Goal: Task Accomplishment & Management: Manage account settings

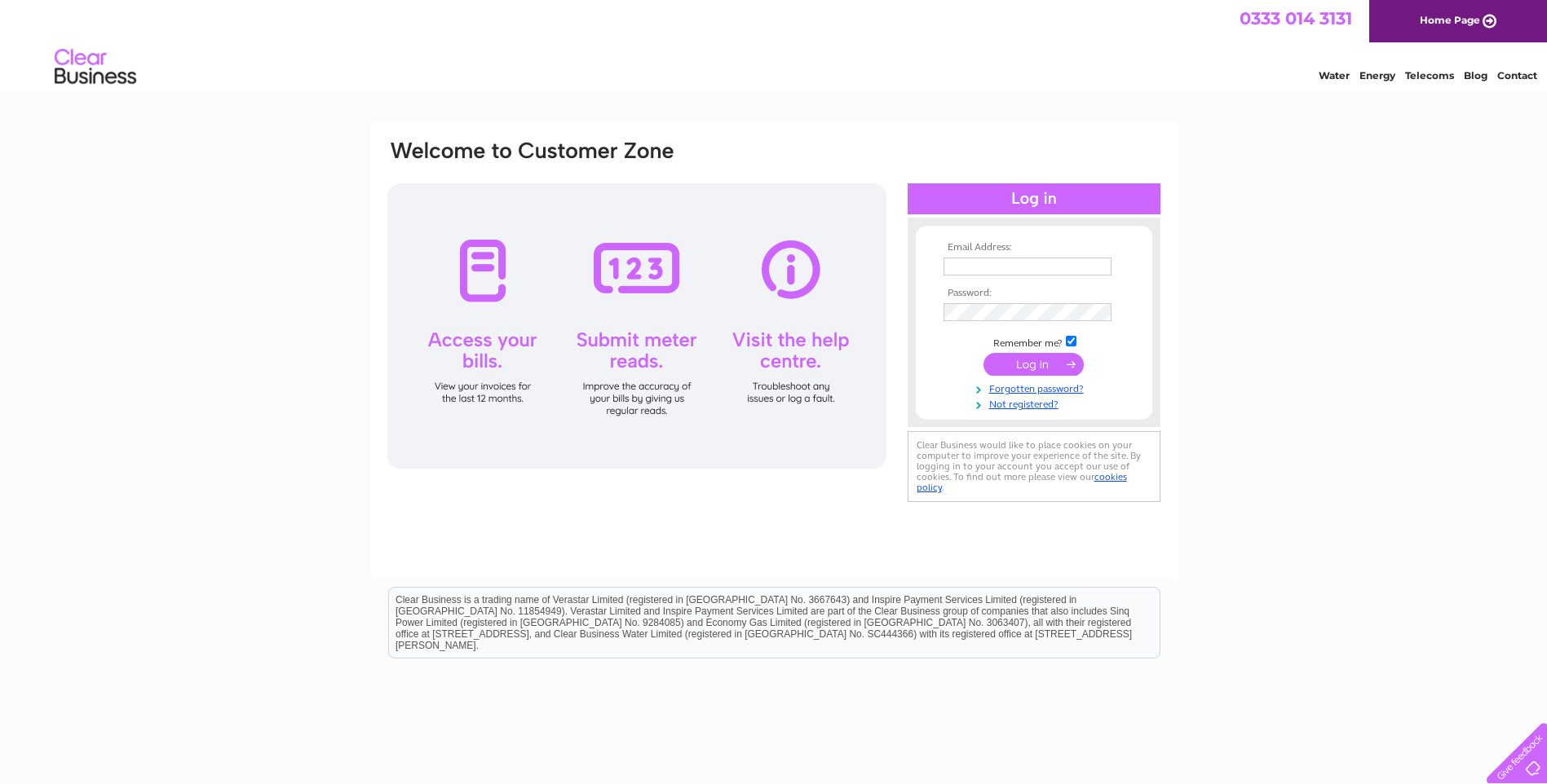
type input "paul@teamvalleytuning.co.uk"
click at [1034, 355] on input "submit" at bounding box center [1033, 364] width 100 height 23
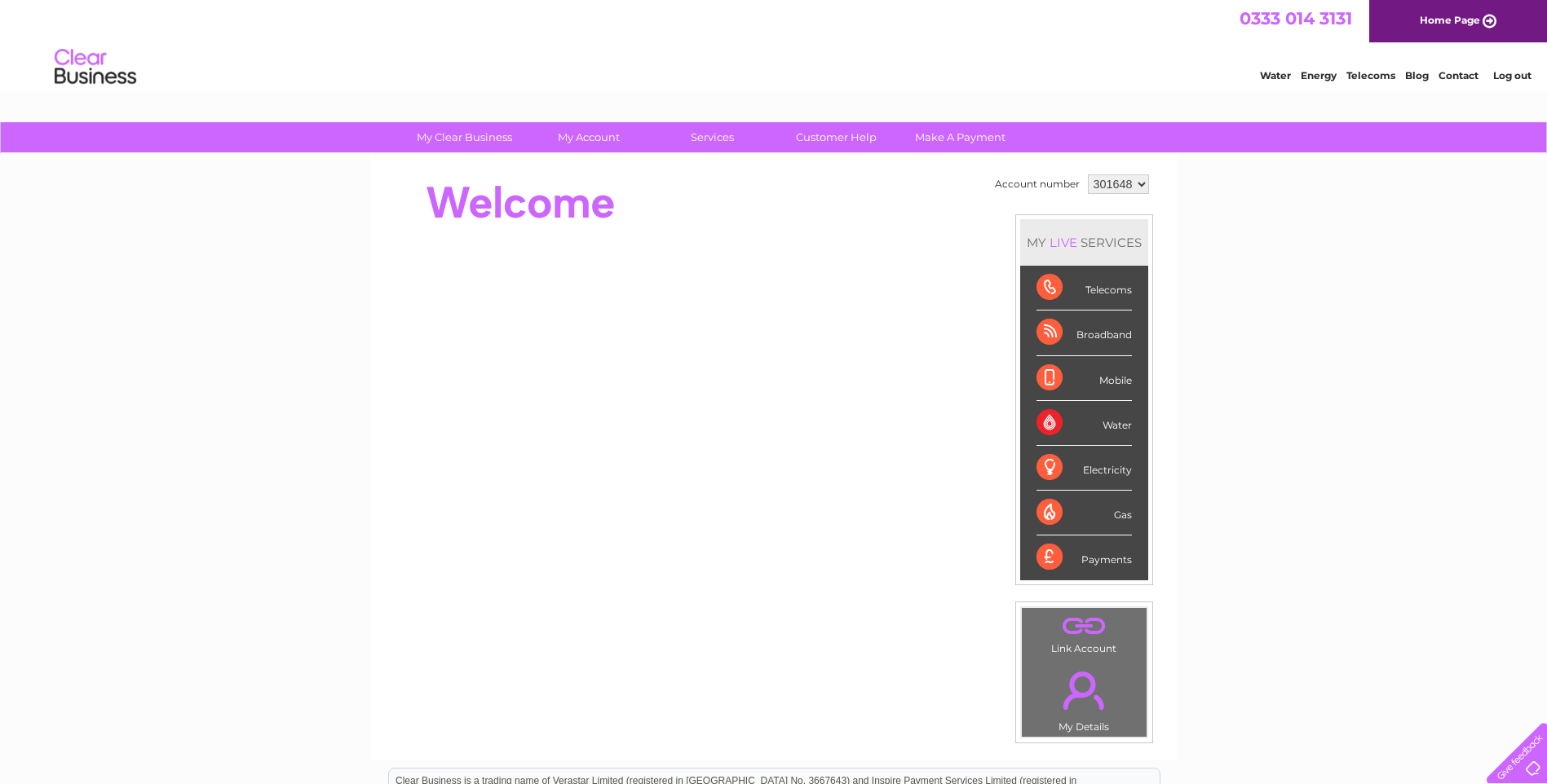
click at [1107, 559] on div "Payments" at bounding box center [1084, 557] width 96 height 44
click at [1107, 471] on div "Electricity" at bounding box center [1084, 468] width 96 height 45
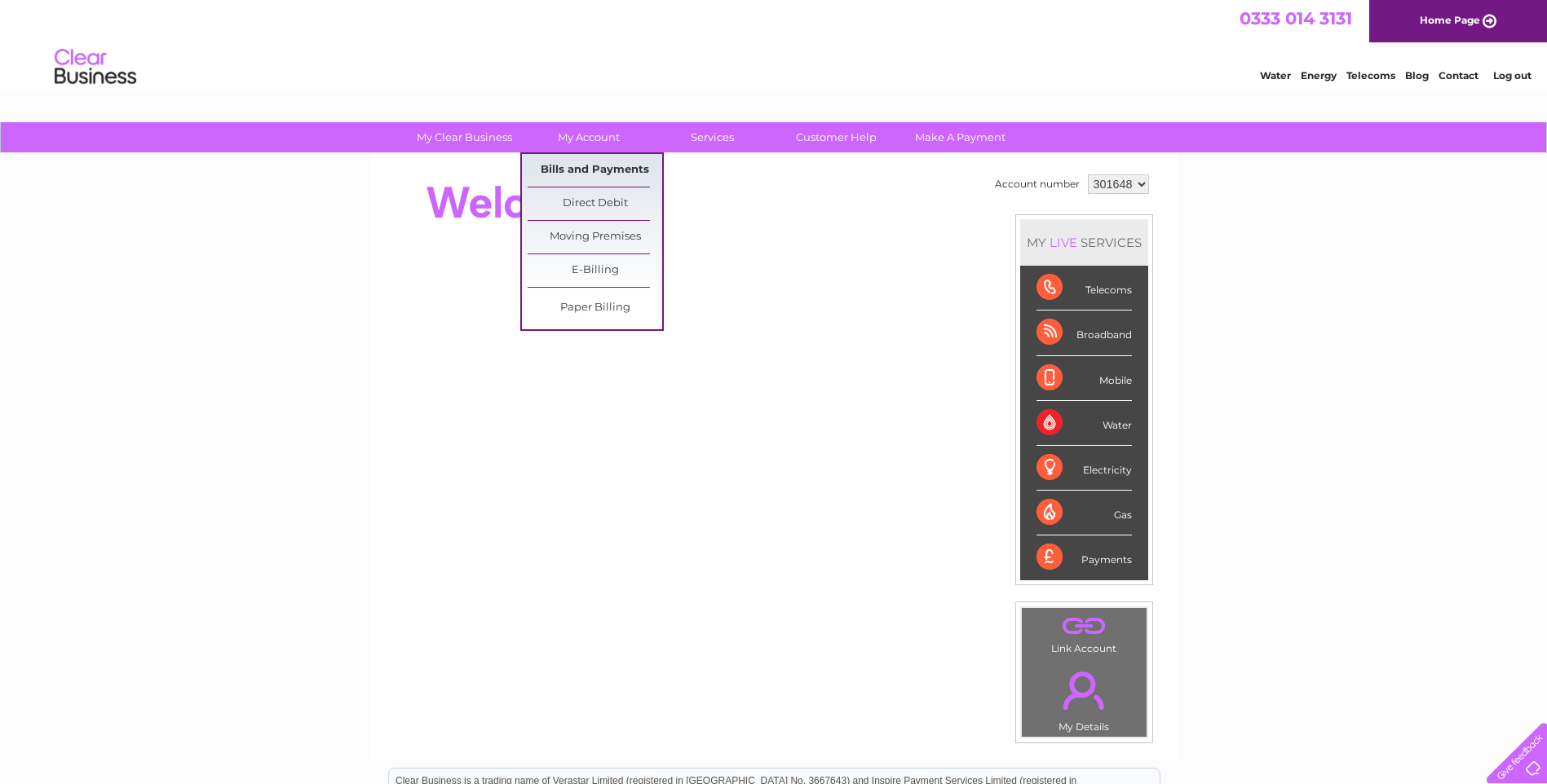
click at [606, 164] on link "Bills and Payments" at bounding box center [595, 171] width 135 height 33
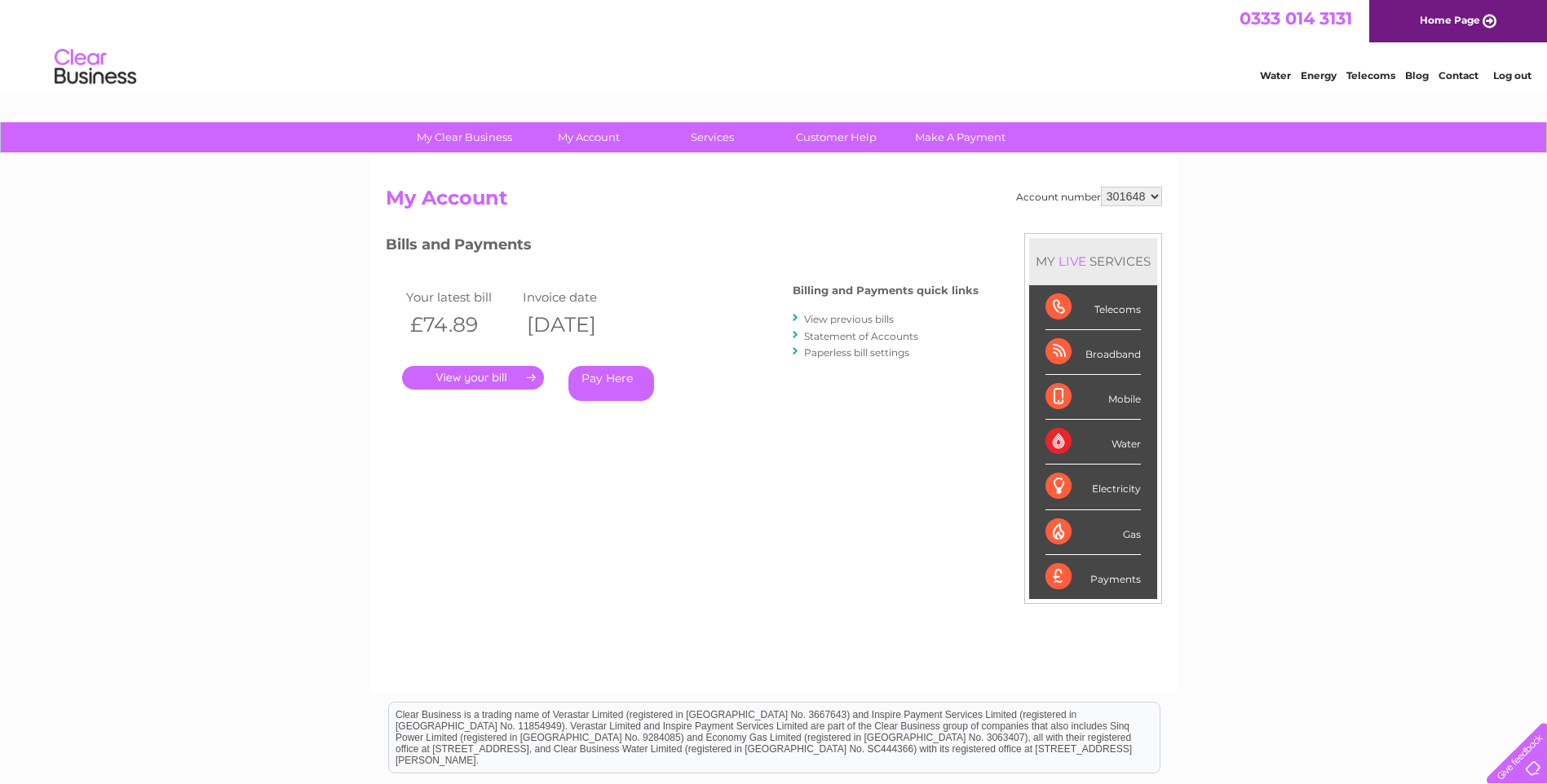
click at [485, 378] on link "." at bounding box center [472, 378] width 142 height 23
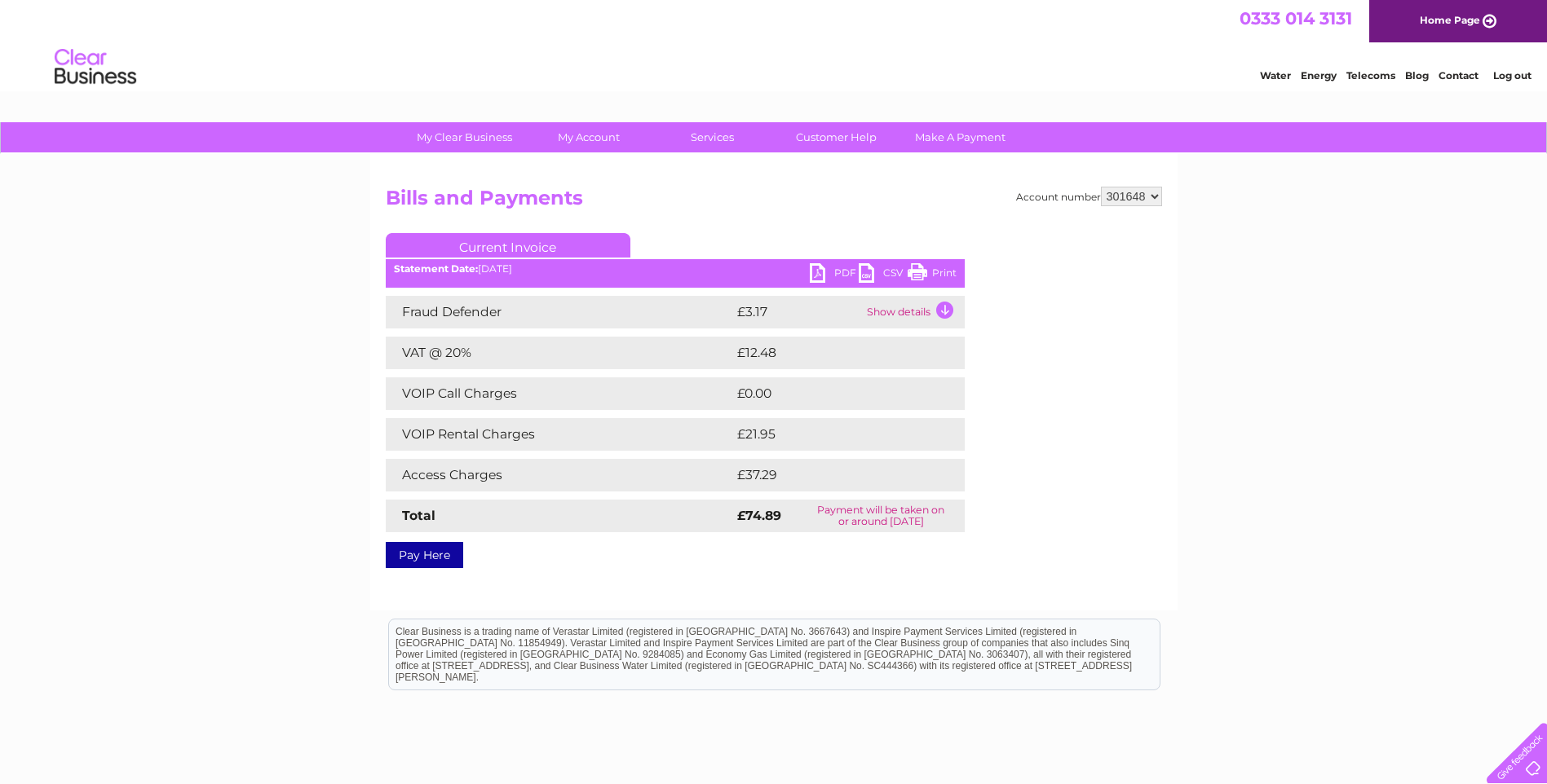
click at [941, 271] on link "Print" at bounding box center [932, 275] width 49 height 23
drag, startPoint x: 940, startPoint y: 273, endPoint x: 108, endPoint y: 84, distance: 853.2
click at [940, 273] on link "Print" at bounding box center [932, 275] width 49 height 23
click at [1378, 580] on div "My Clear Business Login Details My Details My Preferences Link Account My Accou…" at bounding box center [774, 505] width 1547 height 767
drag, startPoint x: 950, startPoint y: 276, endPoint x: 138, endPoint y: 71, distance: 837.5
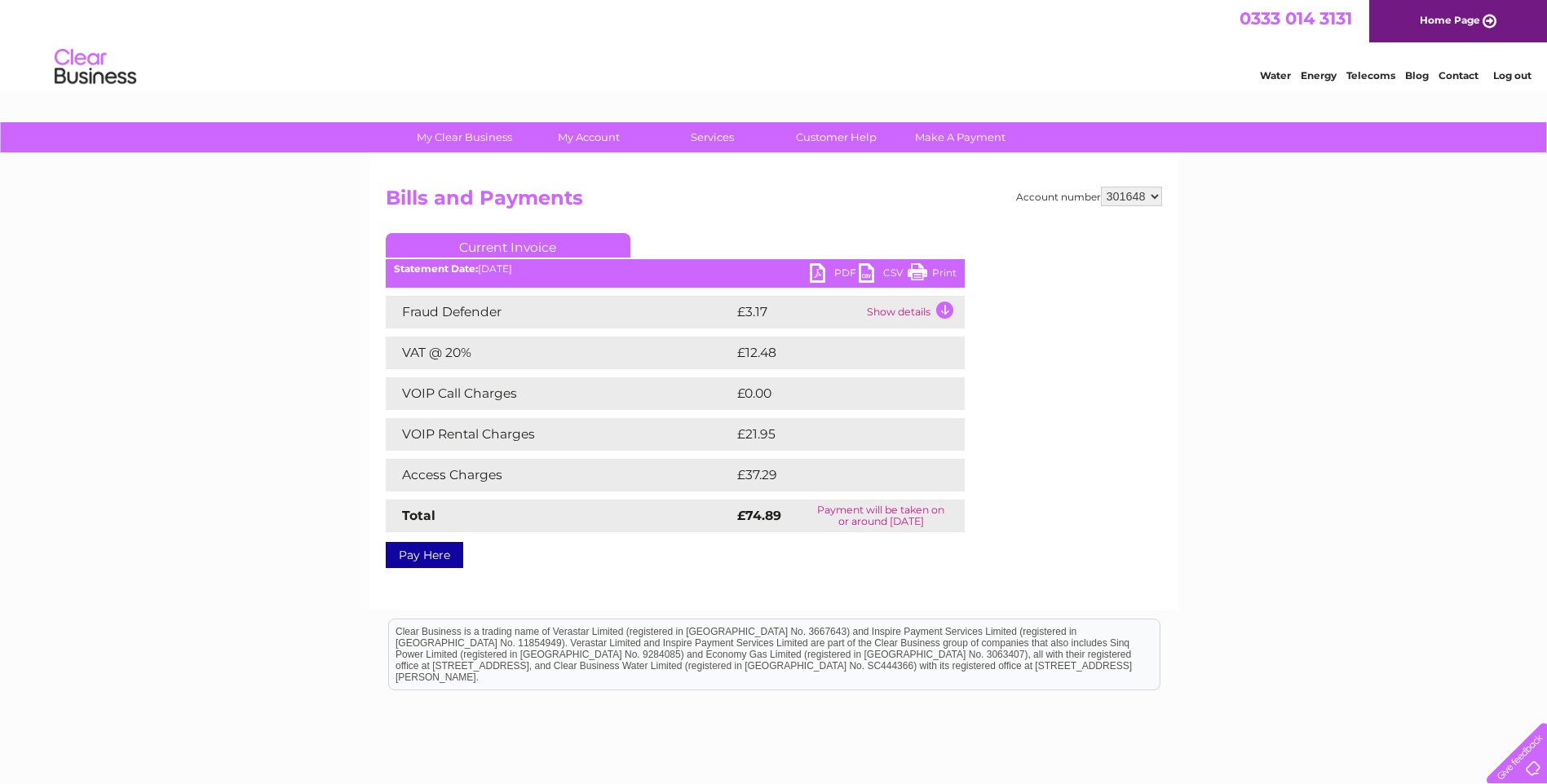
click at [950, 276] on link "Print" at bounding box center [932, 275] width 49 height 23
click at [839, 271] on link "PDF" at bounding box center [834, 275] width 49 height 23
